Goal: Transaction & Acquisition: Purchase product/service

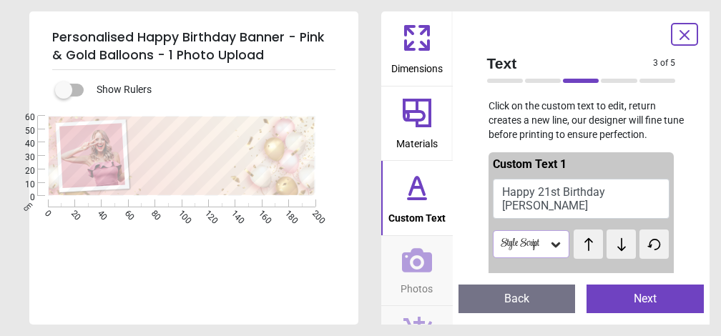
scroll to position [190, 0]
click at [422, 268] on icon at bounding box center [417, 260] width 30 height 24
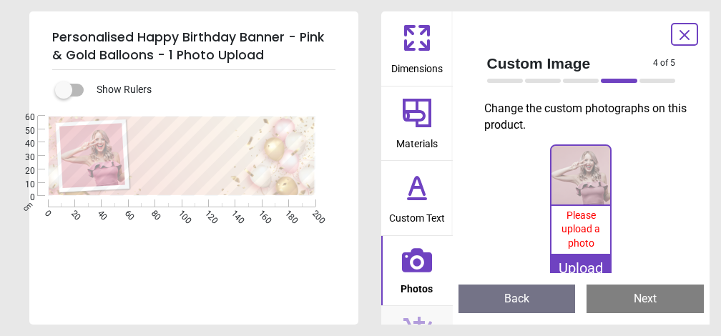
click at [422, 268] on icon at bounding box center [417, 260] width 30 height 24
click at [580, 265] on div "Upload" at bounding box center [580, 268] width 59 height 29
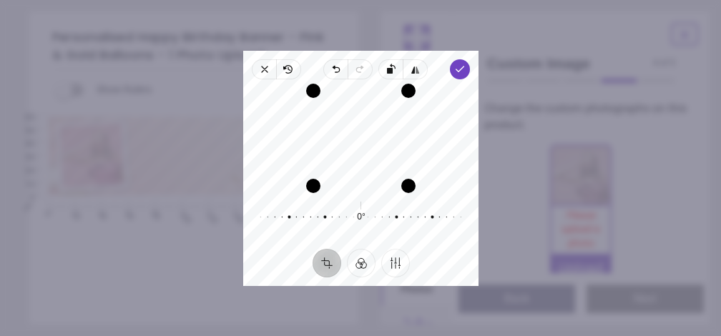
drag, startPoint x: 359, startPoint y: 117, endPoint x: 362, endPoint y: 149, distance: 31.6
click at [362, 149] on div "Recenter" at bounding box center [361, 138] width 212 height 95
click at [521, 150] on div "0% Please upload a photo Upload" at bounding box center [582, 220] width 212 height 153
drag, startPoint x: 409, startPoint y: 143, endPoint x: 401, endPoint y: 146, distance: 8.4
click at [401, 146] on div "Drag edge r" at bounding box center [400, 137] width 14 height 87
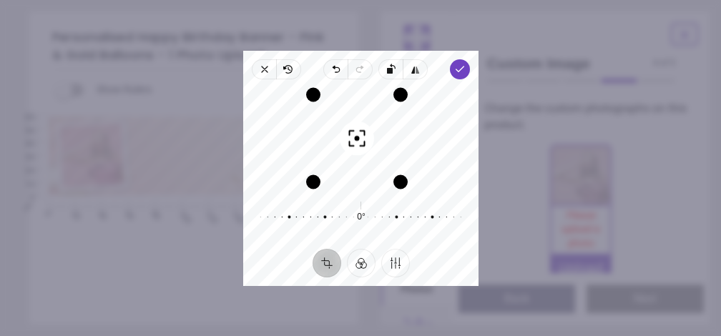
click at [381, 126] on div "Recenter" at bounding box center [361, 138] width 212 height 95
click at [457, 74] on icon "button" at bounding box center [459, 69] width 11 height 11
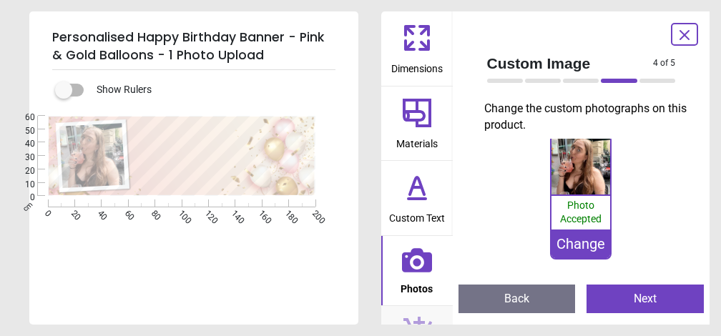
scroll to position [9, 0]
click at [635, 297] on button "Next" at bounding box center [645, 299] width 117 height 29
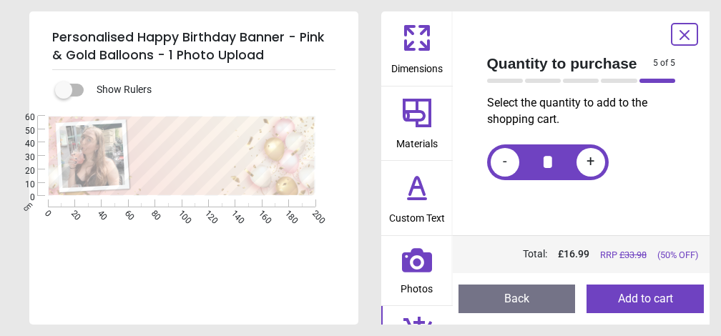
click at [634, 297] on button "Add to cart" at bounding box center [645, 299] width 117 height 29
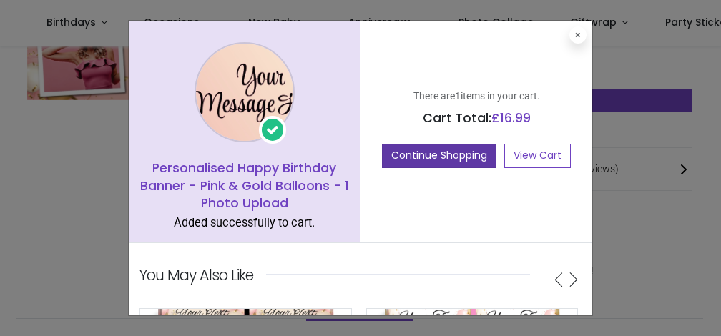
click at [460, 156] on button "Continue Shopping" at bounding box center [439, 156] width 114 height 24
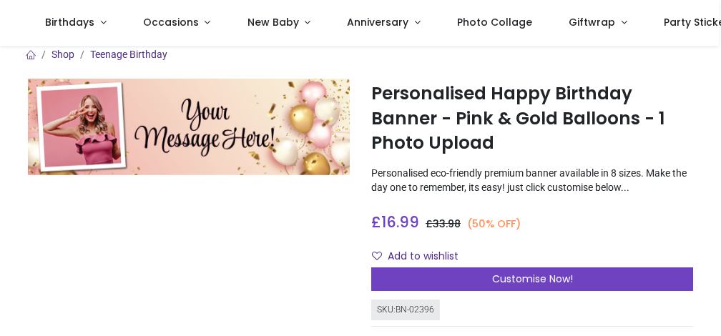
scroll to position [11, 0]
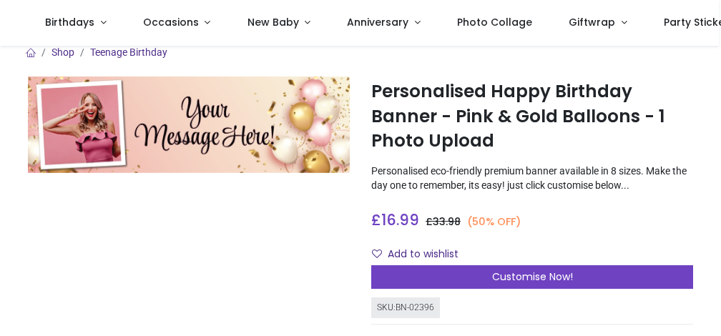
click at [211, 137] on img at bounding box center [189, 125] width 322 height 97
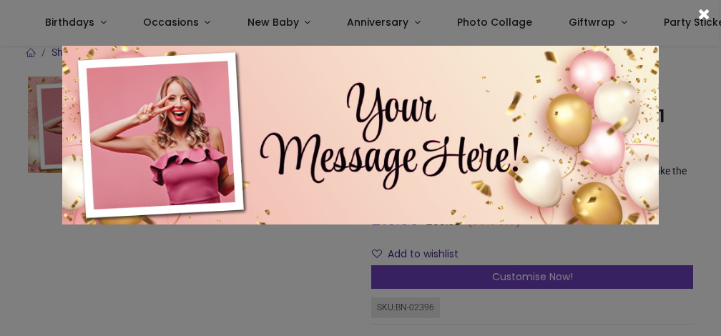
click at [383, 146] on img at bounding box center [360, 135] width 596 height 179
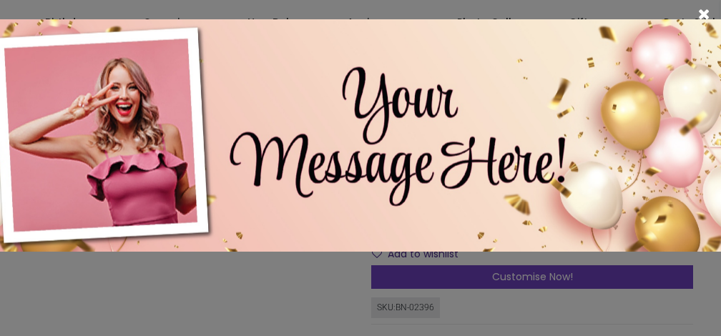
click at [702, 14] on span at bounding box center [703, 14] width 11 height 15
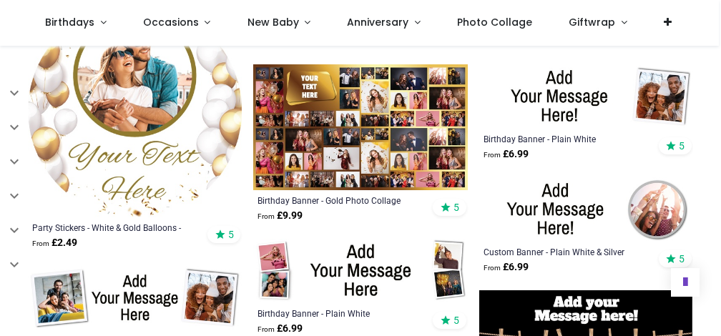
scroll to position [638, 0]
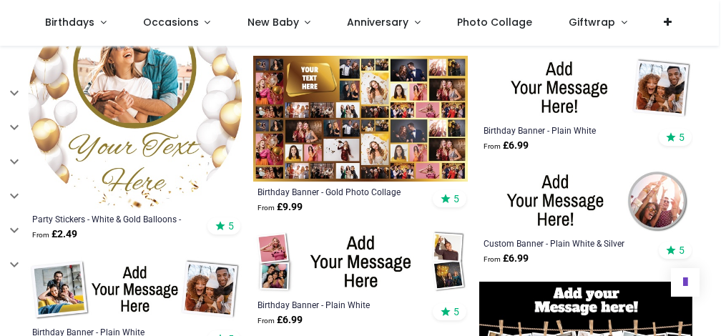
scroll to position [836, 0]
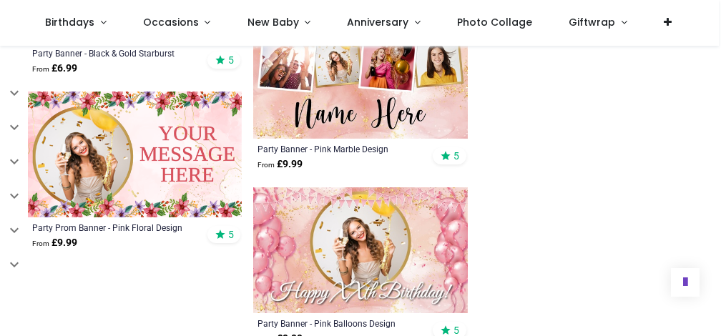
scroll to position [1706, 0]
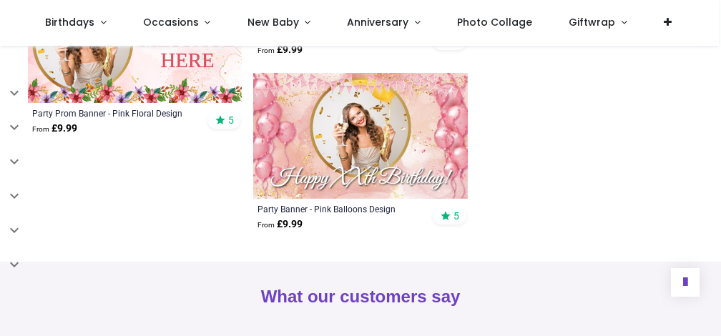
scroll to position [1797, 0]
